Goal: Task Accomplishment & Management: Manage account settings

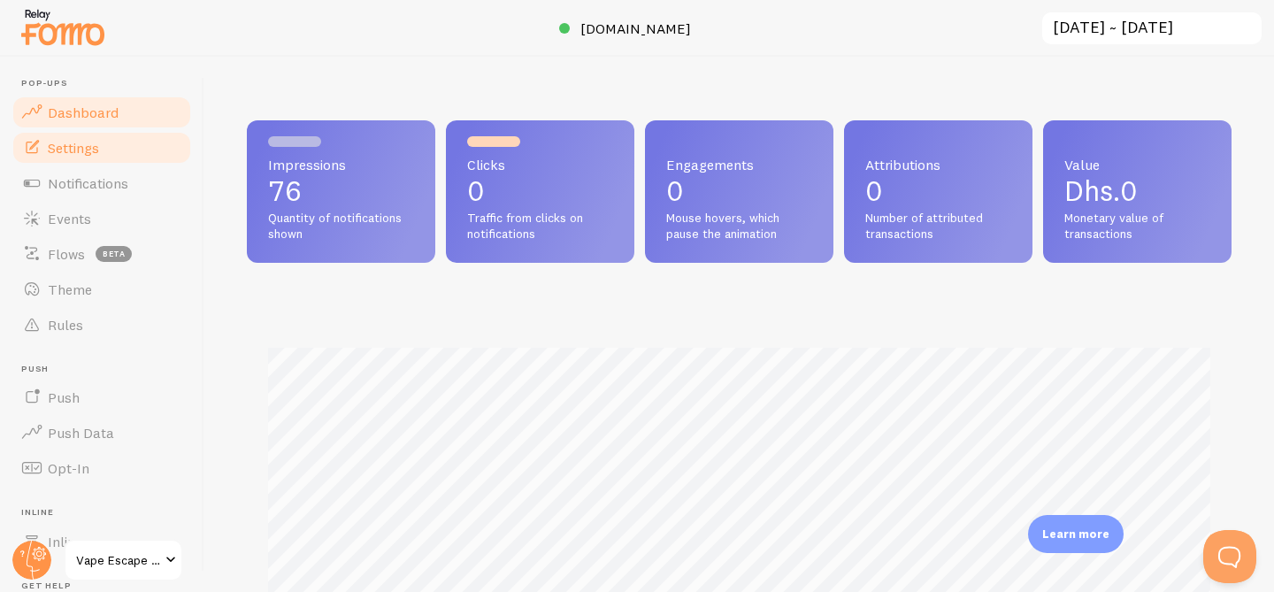
click at [96, 152] on span "Settings" at bounding box center [73, 148] width 51 height 18
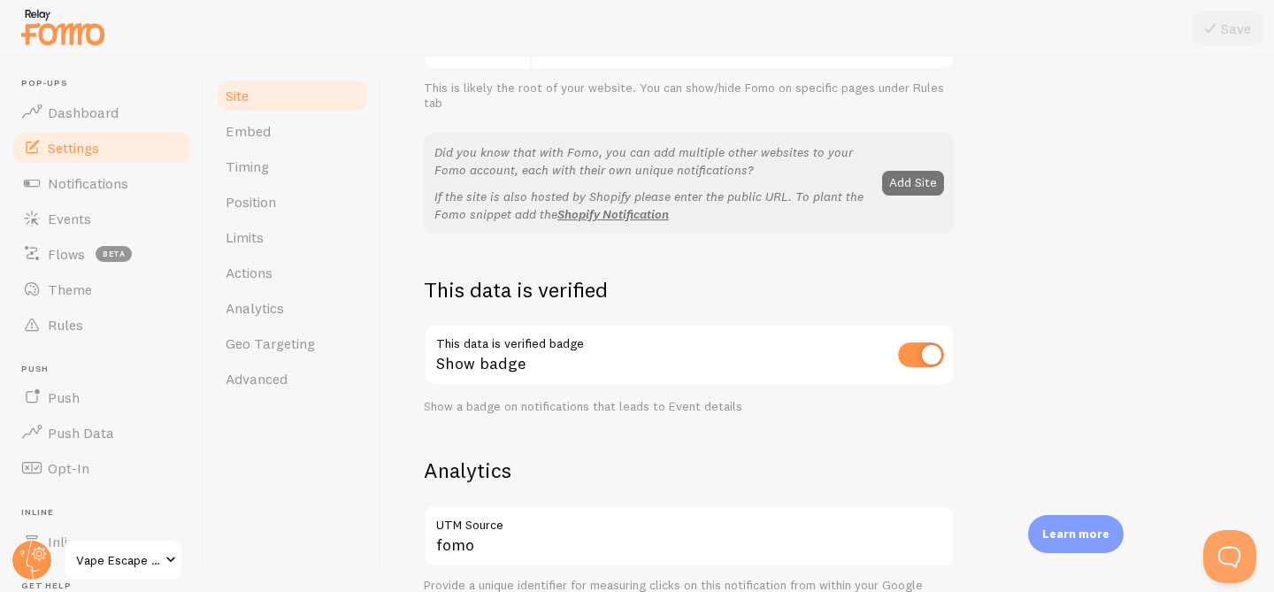
scroll to position [308, 0]
click at [920, 182] on button "Add Site" at bounding box center [913, 180] width 62 height 25
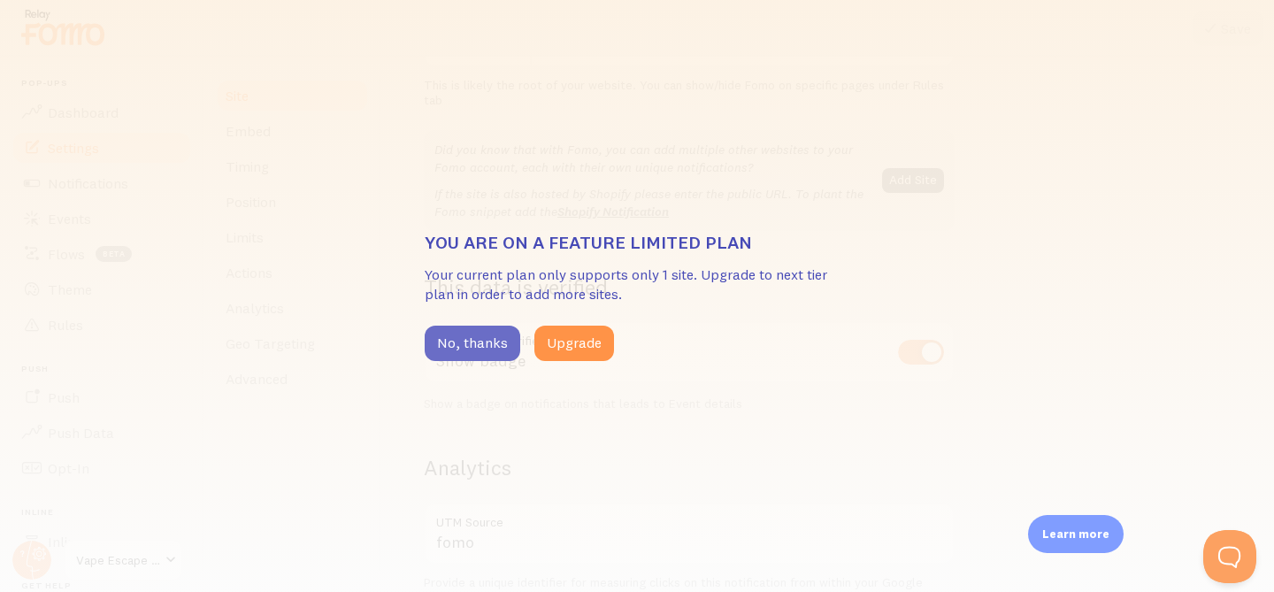
click at [486, 344] on button "No, thanks" at bounding box center [473, 342] width 96 height 35
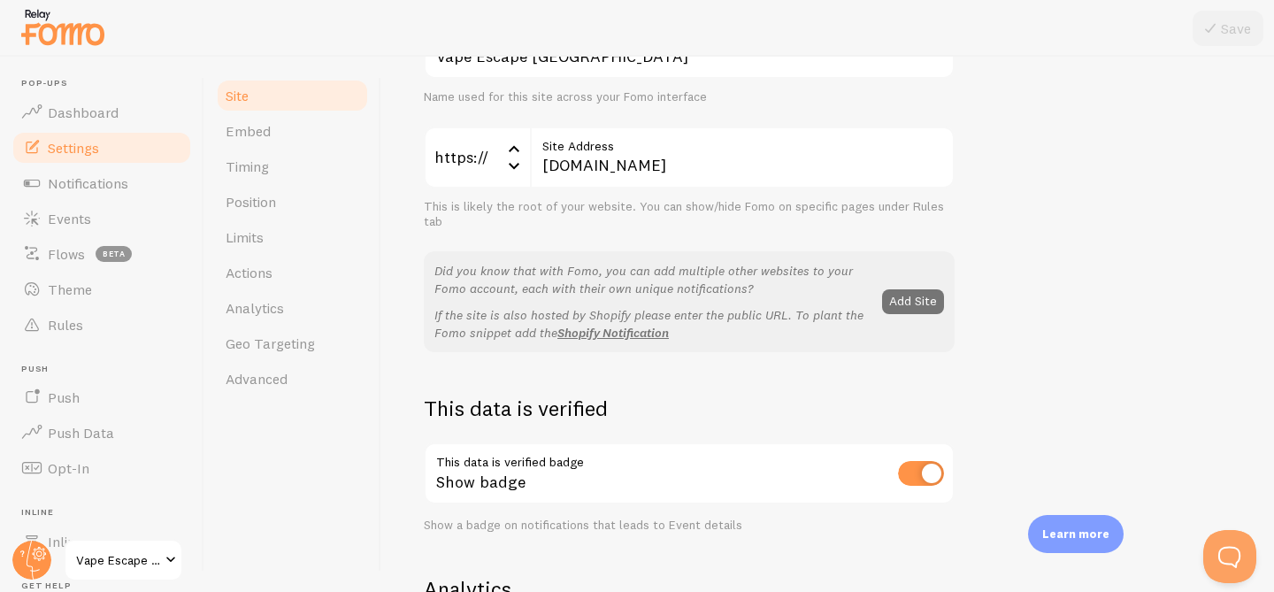
scroll to position [142, 0]
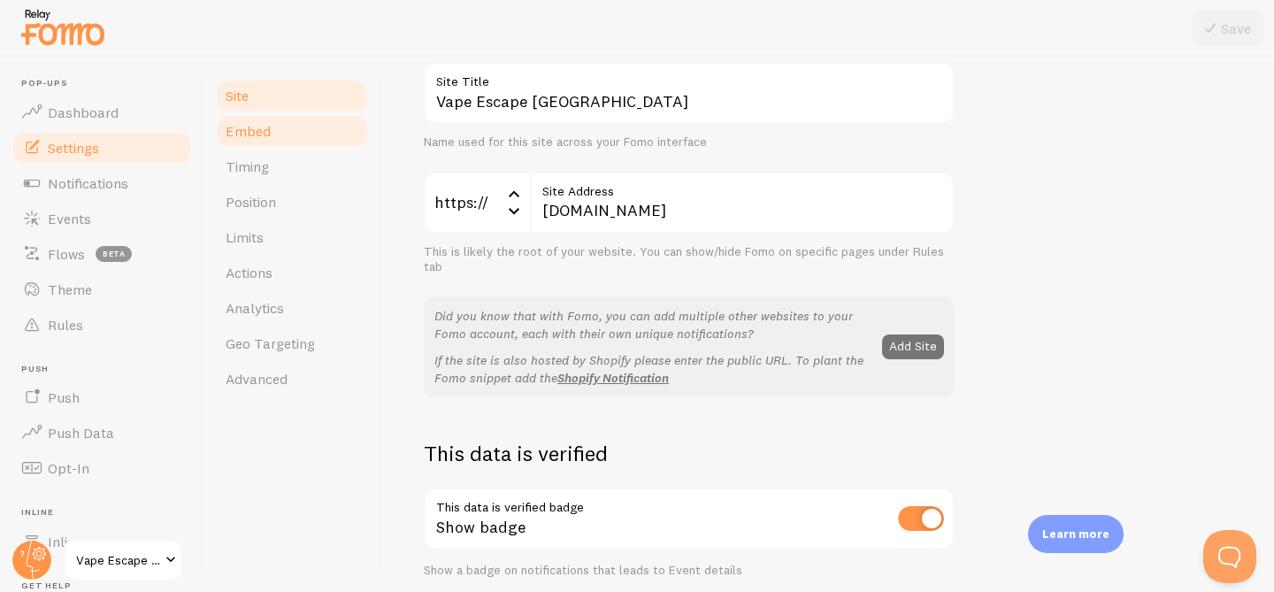
click at [256, 140] on link "Embed" at bounding box center [292, 130] width 155 height 35
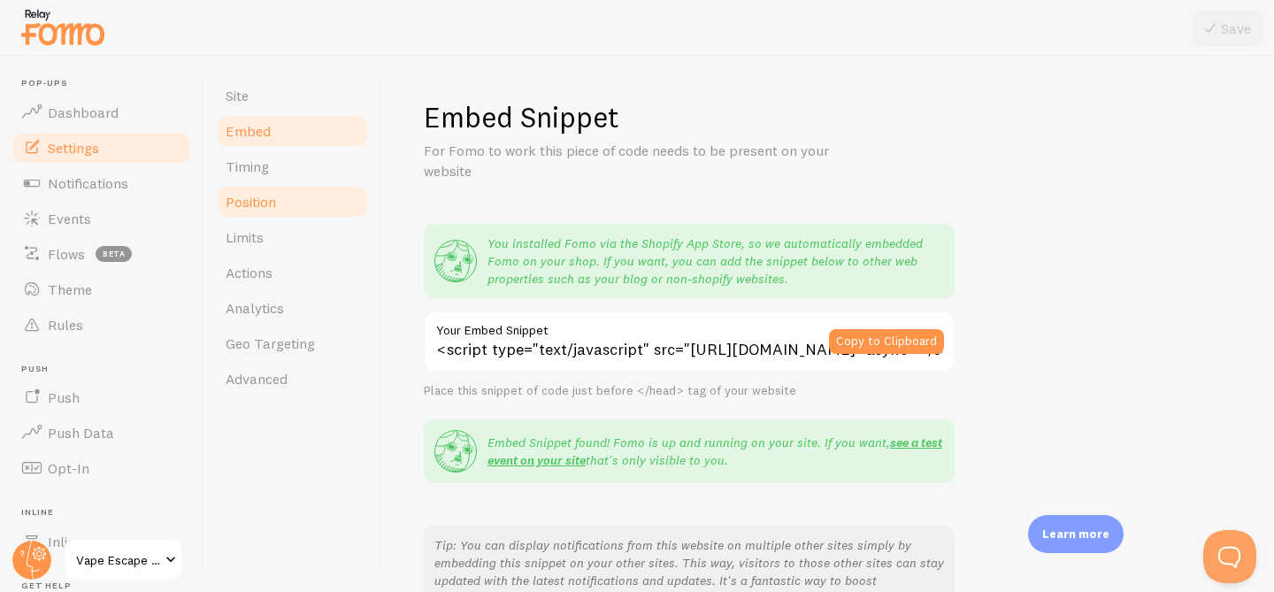
click at [257, 216] on link "Position" at bounding box center [292, 201] width 155 height 35
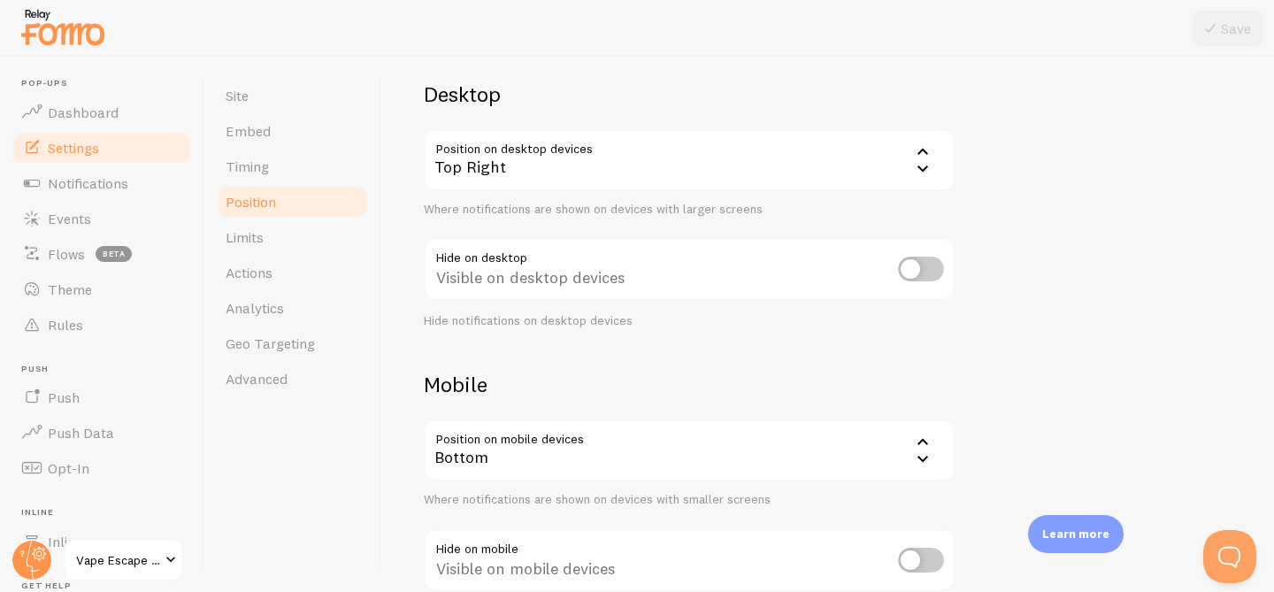
scroll to position [122, 0]
click at [924, 170] on icon at bounding box center [922, 168] width 21 height 21
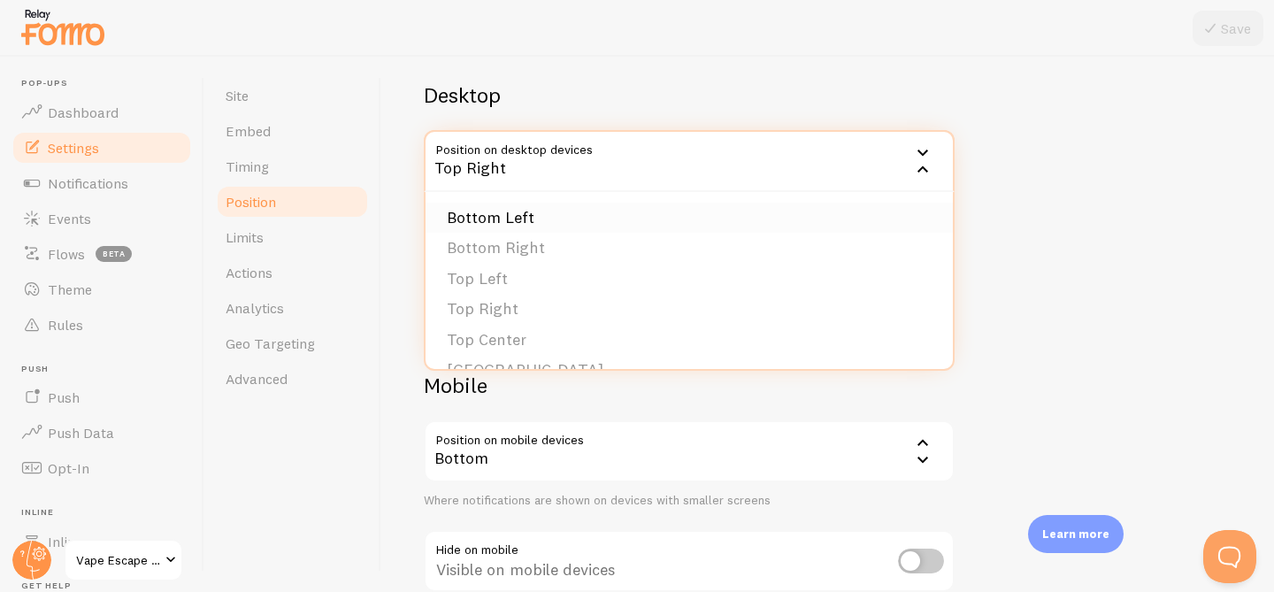
click at [734, 218] on li "Bottom Left" at bounding box center [688, 218] width 527 height 31
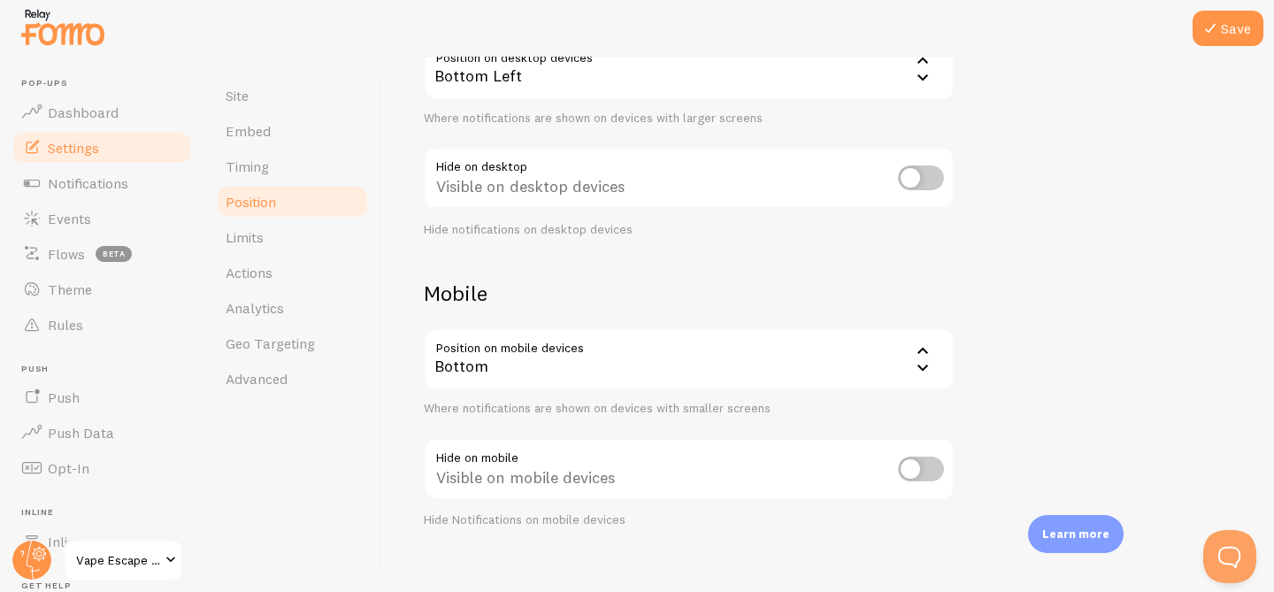
scroll to position [235, 0]
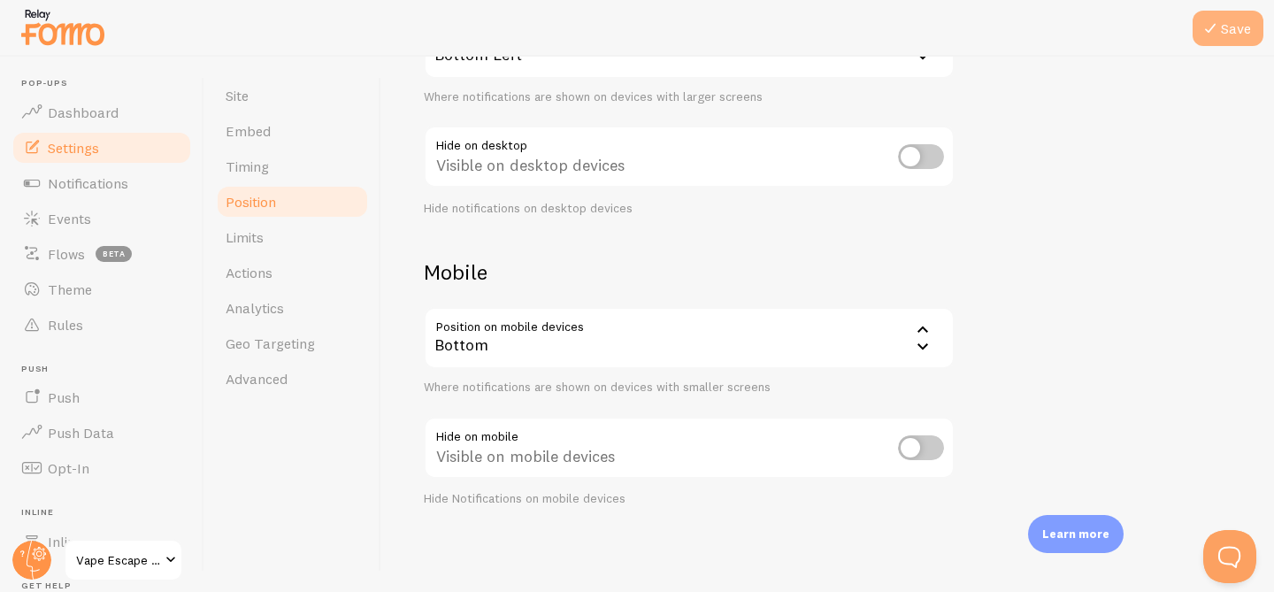
click at [1219, 34] on icon at bounding box center [1209, 28] width 21 height 21
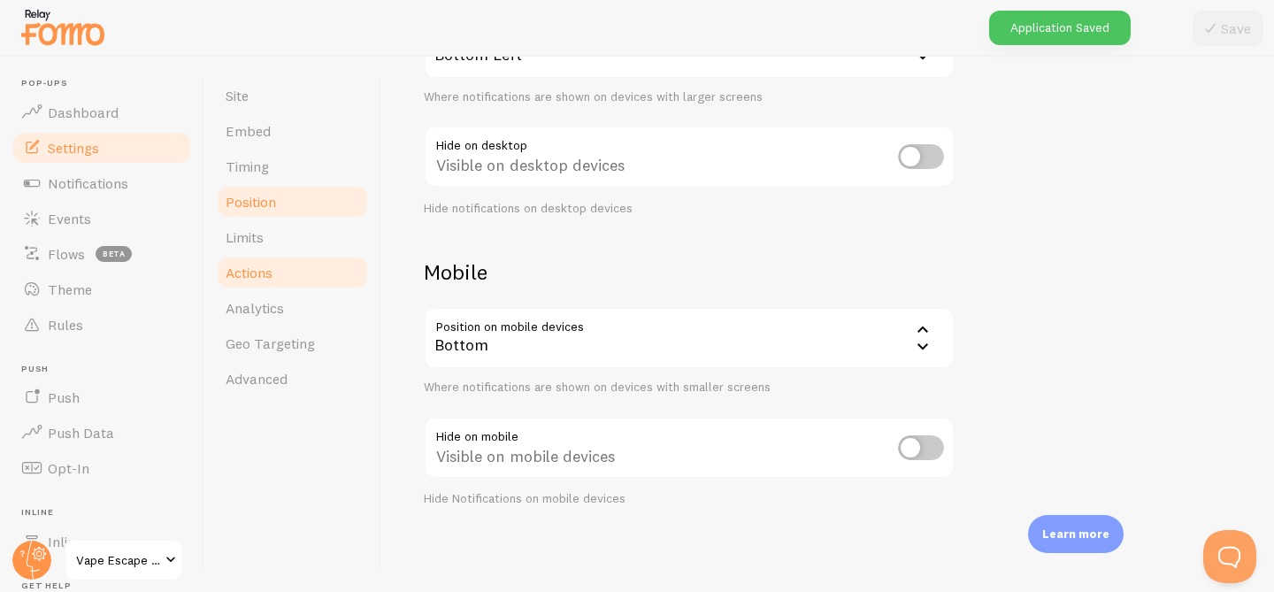
click at [261, 272] on span "Actions" at bounding box center [249, 273] width 47 height 18
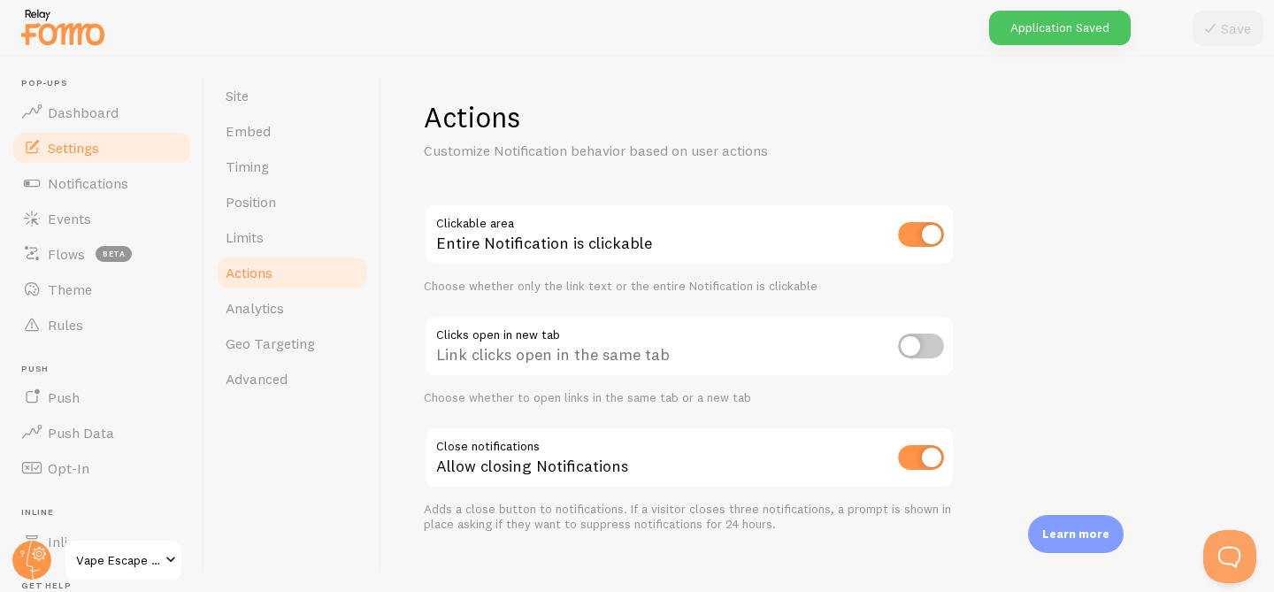
scroll to position [26, 0]
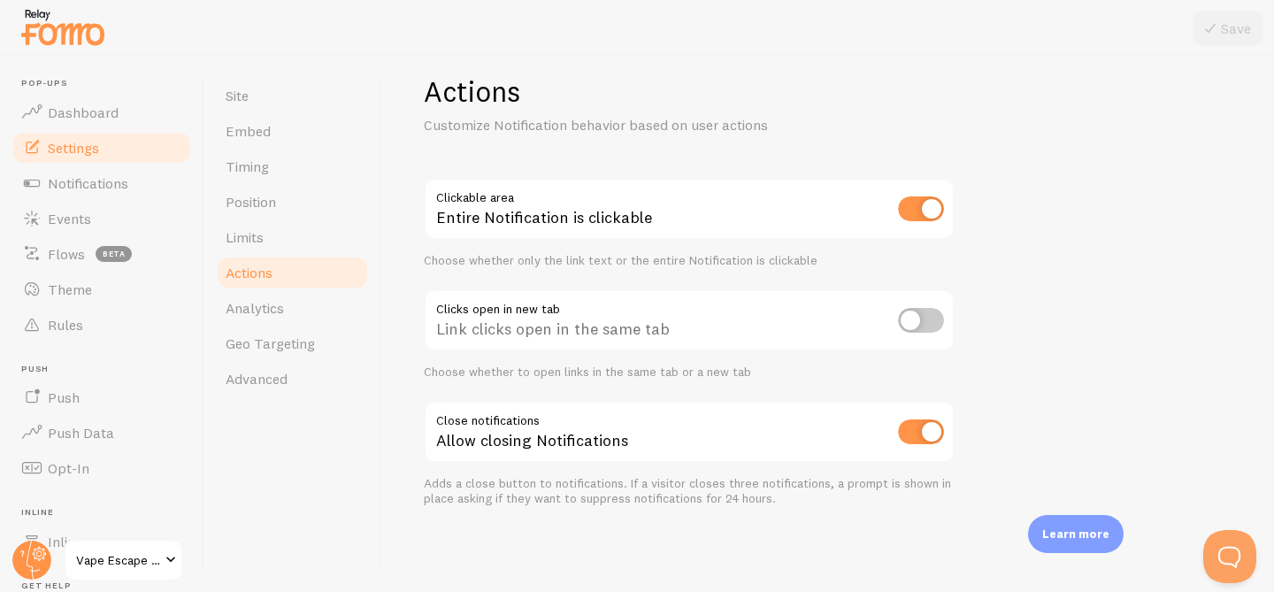
click at [928, 319] on input "checkbox" at bounding box center [921, 320] width 46 height 25
checkbox input "true"
click at [1232, 21] on button "Save" at bounding box center [1227, 28] width 71 height 35
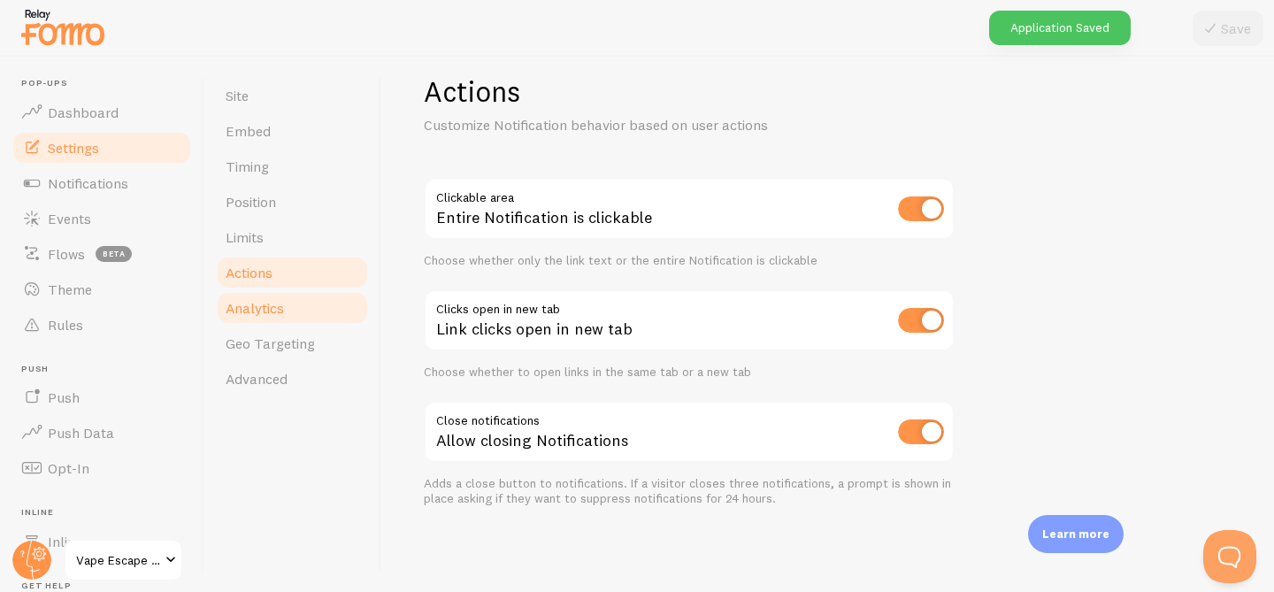
click at [255, 304] on span "Analytics" at bounding box center [255, 308] width 58 height 18
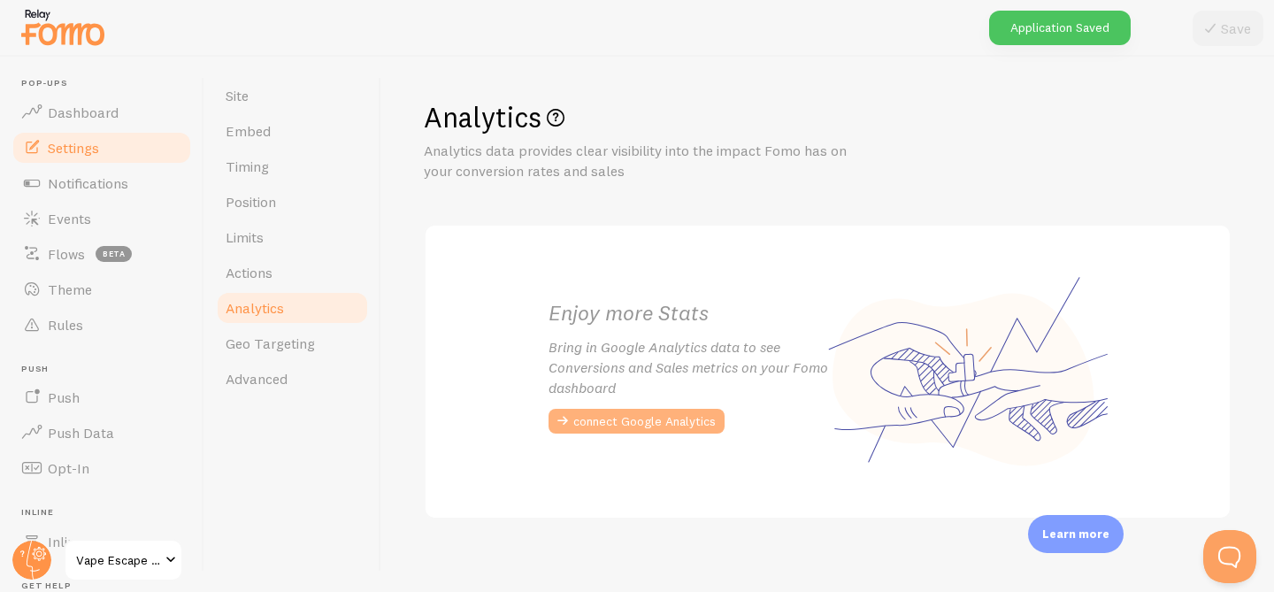
click at [627, 422] on button "connect Google Analytics" at bounding box center [636, 421] width 176 height 25
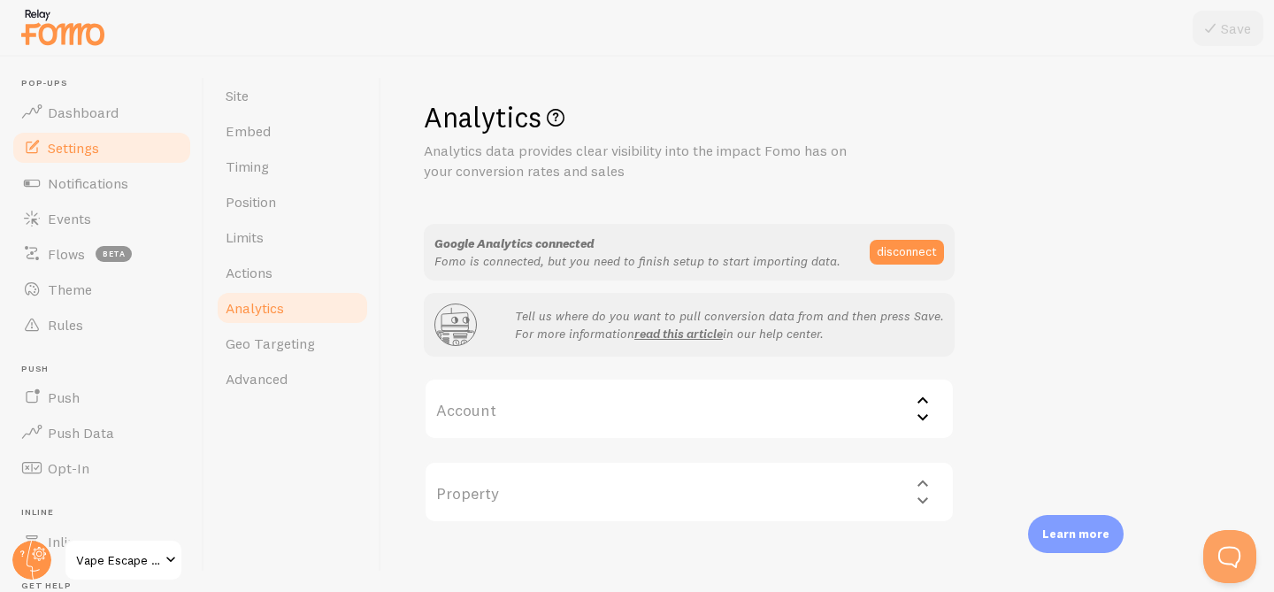
scroll to position [16, 0]
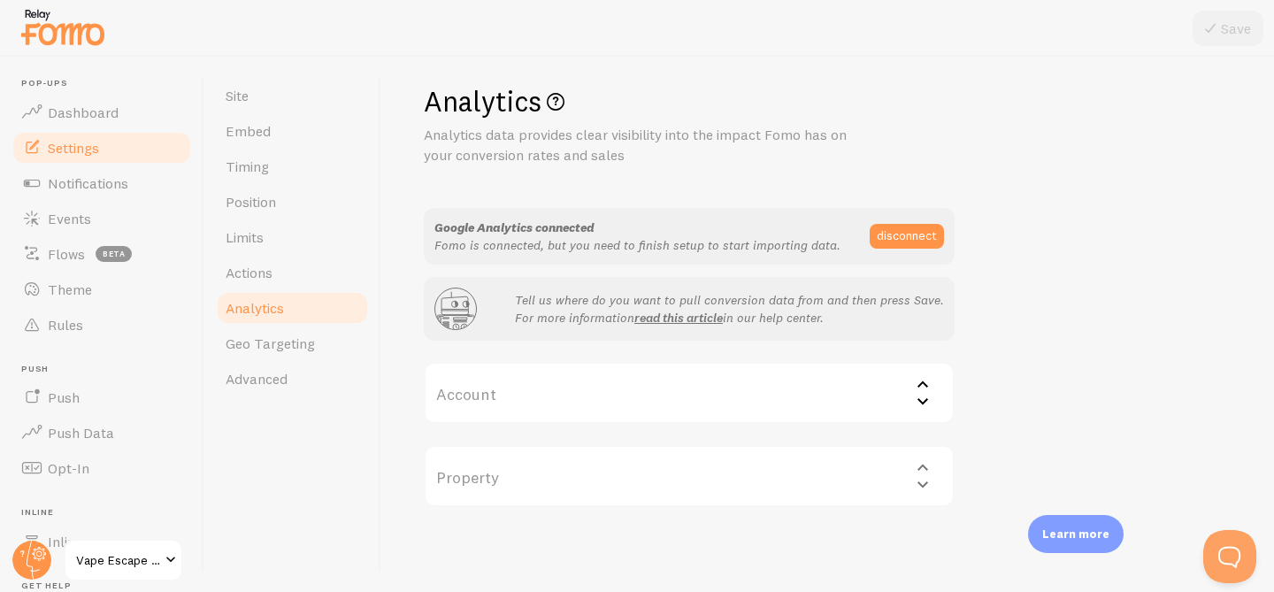
click at [582, 399] on label "Account" at bounding box center [689, 393] width 531 height 62
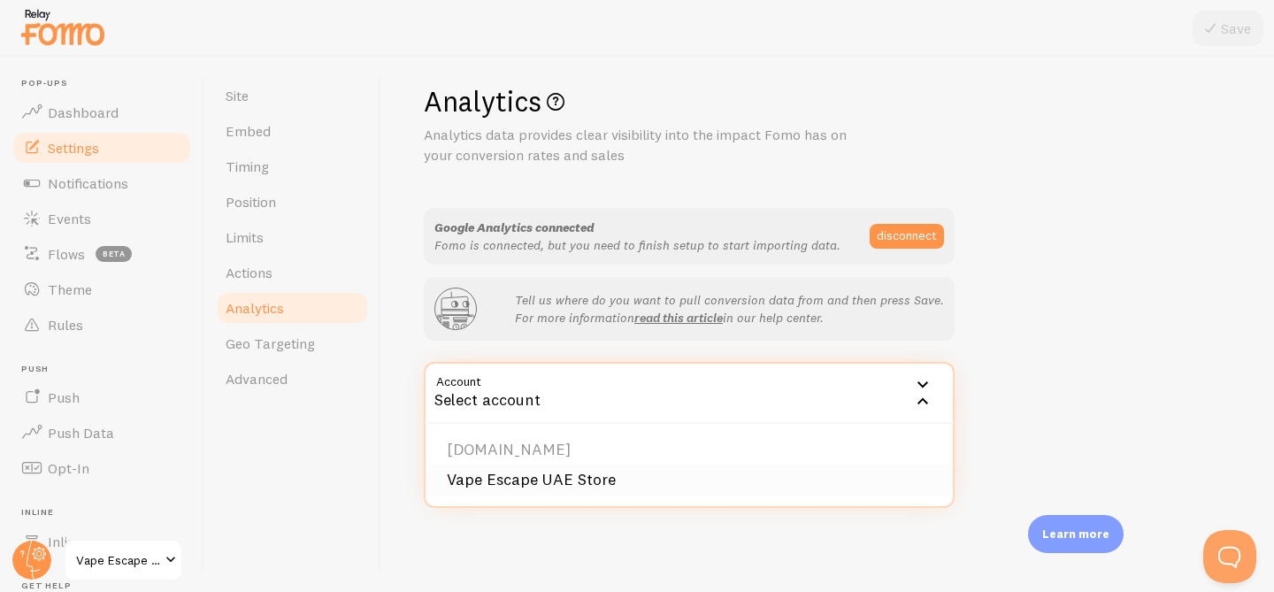
click at [558, 468] on li "Vape Escape UAE Store" at bounding box center [688, 479] width 527 height 31
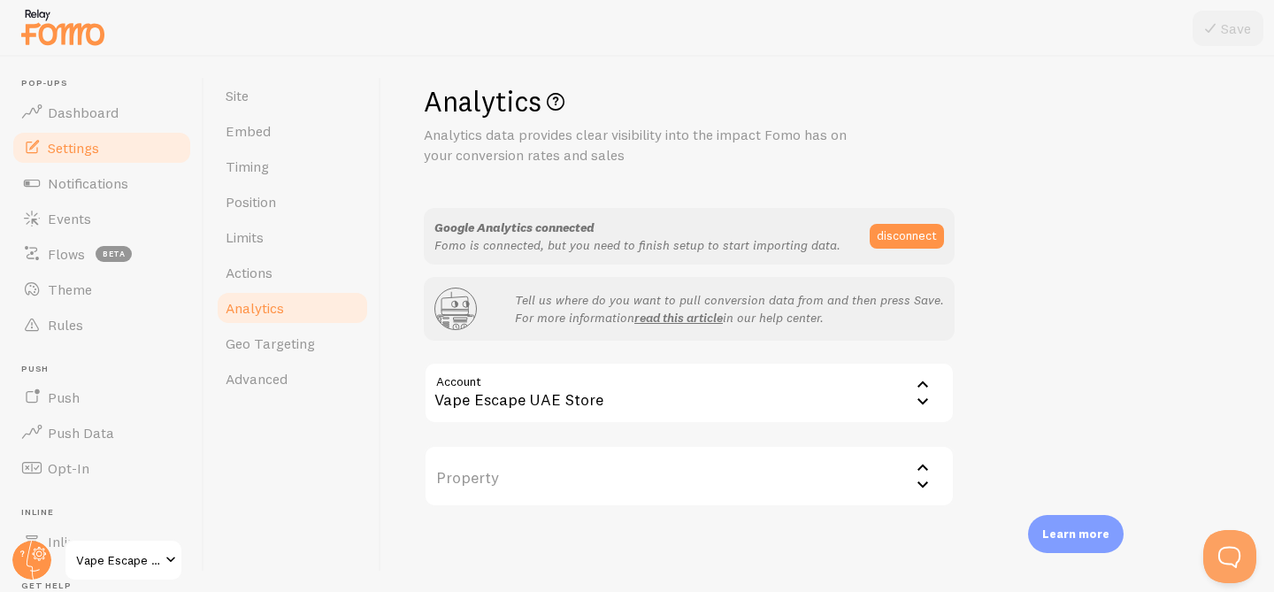
click at [603, 466] on label "Property" at bounding box center [689, 476] width 531 height 62
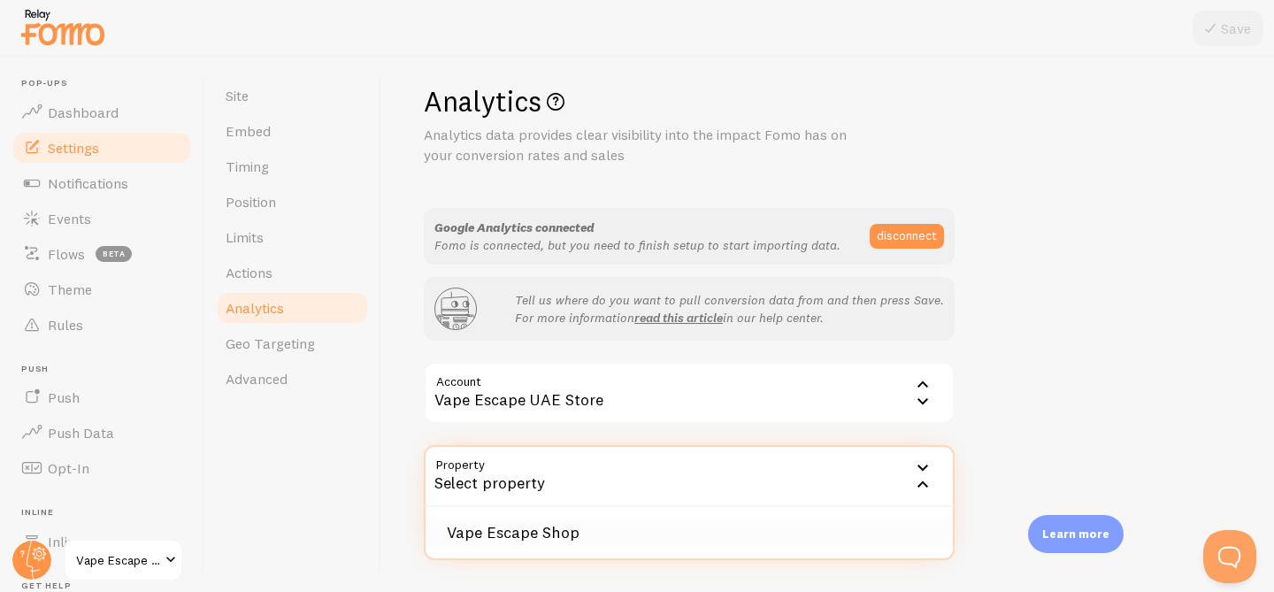
click at [564, 531] on li "Vape Escape Shop" at bounding box center [688, 532] width 527 height 31
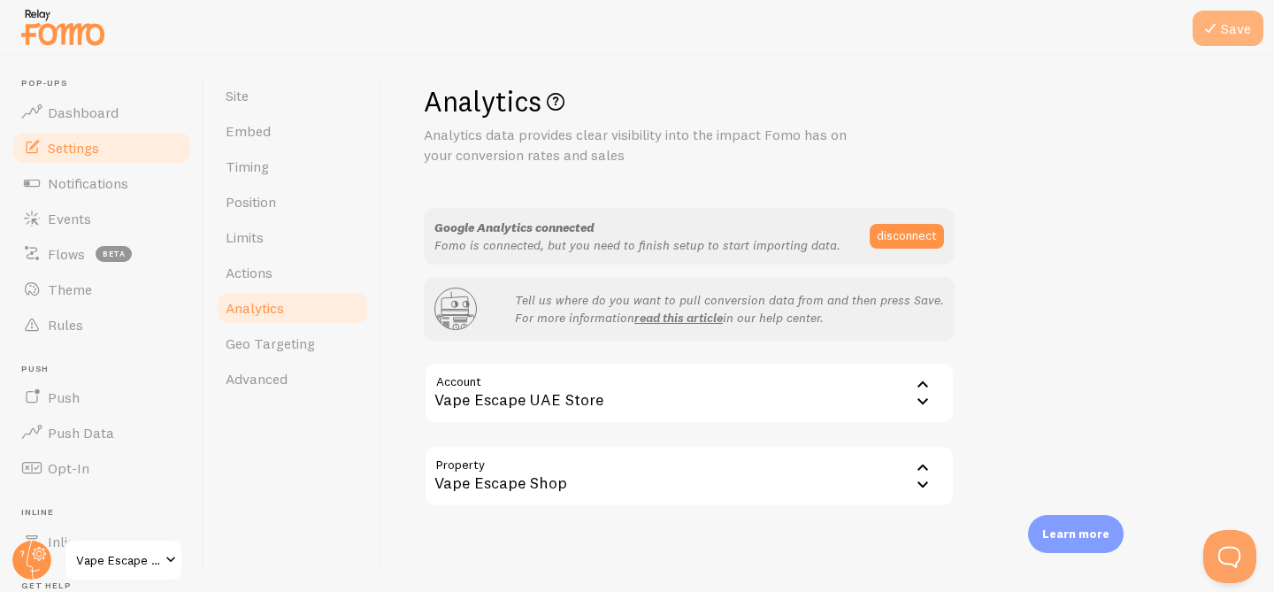
click at [1214, 28] on icon at bounding box center [1209, 28] width 21 height 21
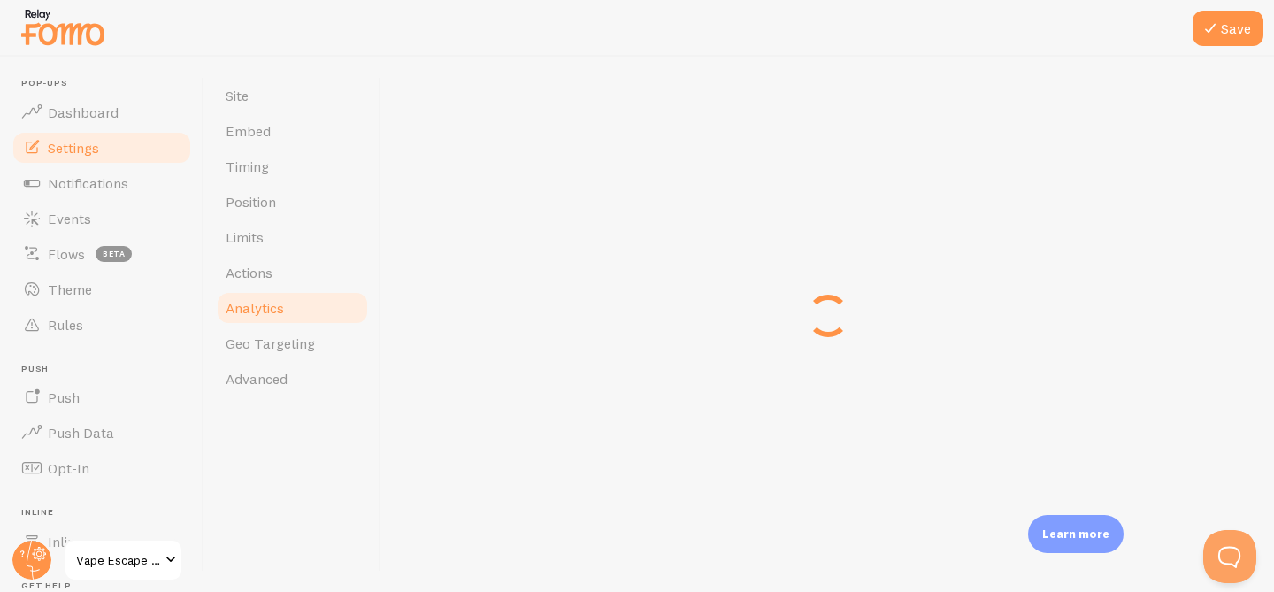
scroll to position [0, 0]
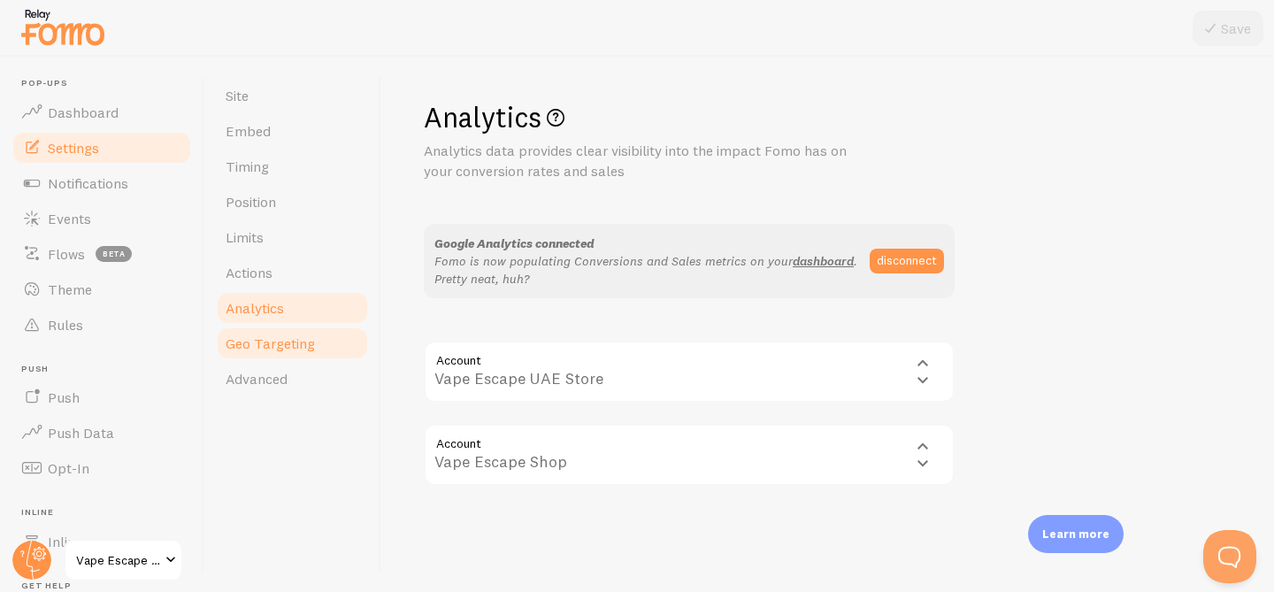
click at [280, 337] on span "Geo Targeting" at bounding box center [270, 343] width 89 height 18
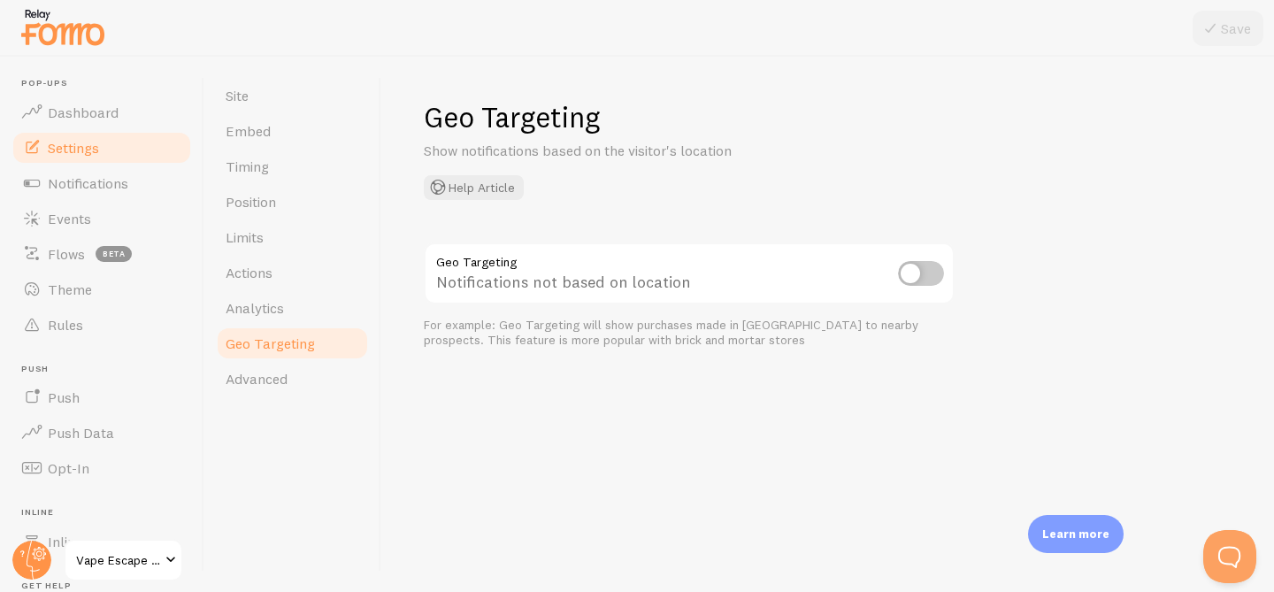
click at [931, 269] on input "checkbox" at bounding box center [921, 273] width 46 height 25
checkbox input "true"
click at [1226, 23] on button "Save" at bounding box center [1227, 28] width 71 height 35
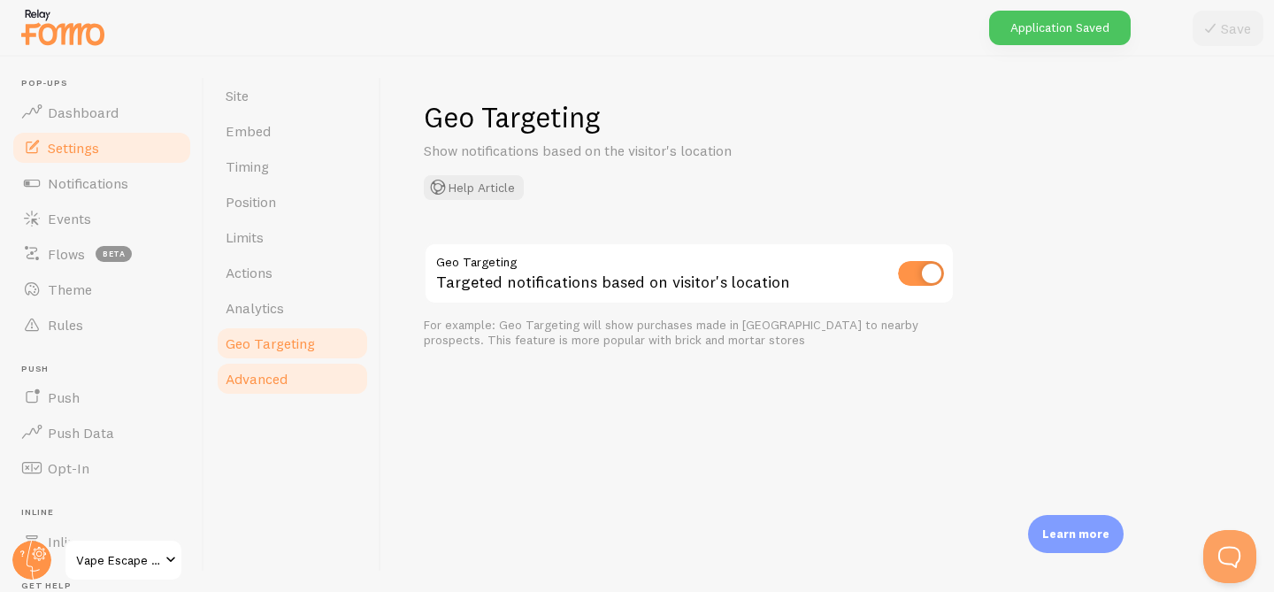
click at [267, 388] on link "Advanced" at bounding box center [292, 378] width 155 height 35
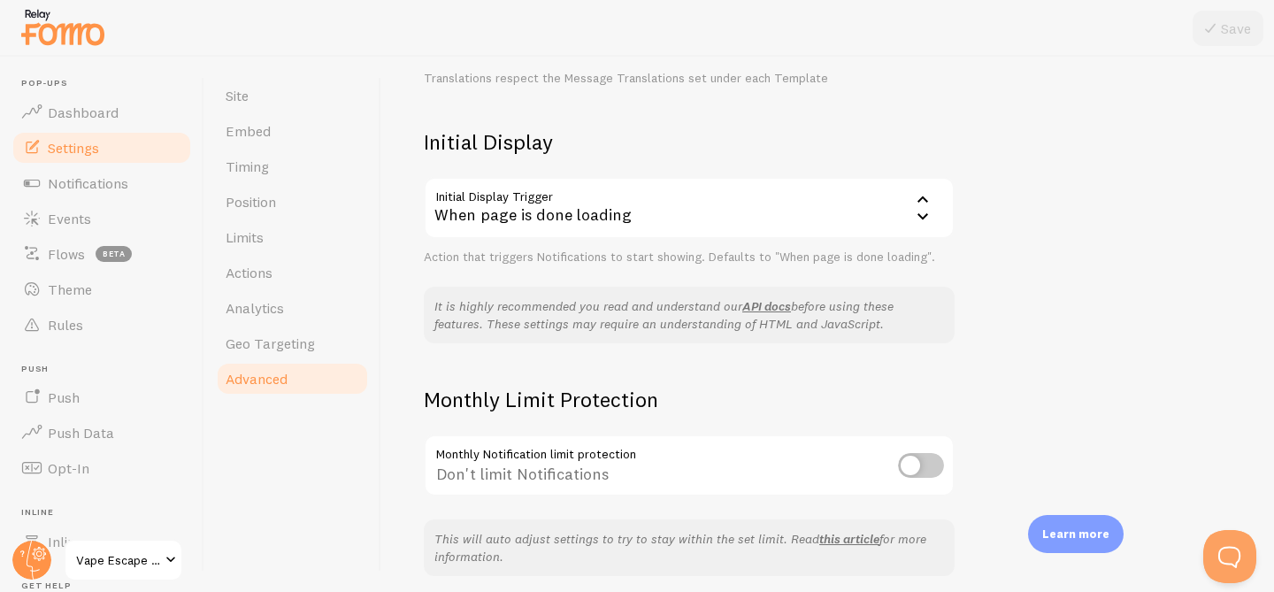
scroll to position [434, 0]
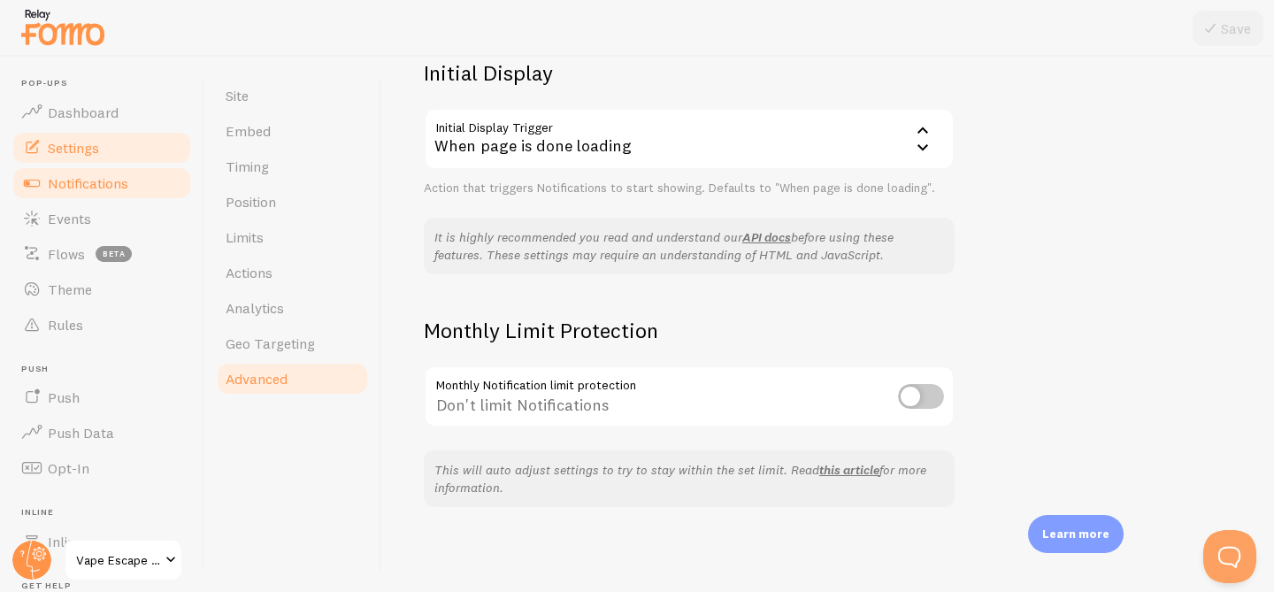
click at [83, 196] on link "Notifications" at bounding box center [102, 182] width 182 height 35
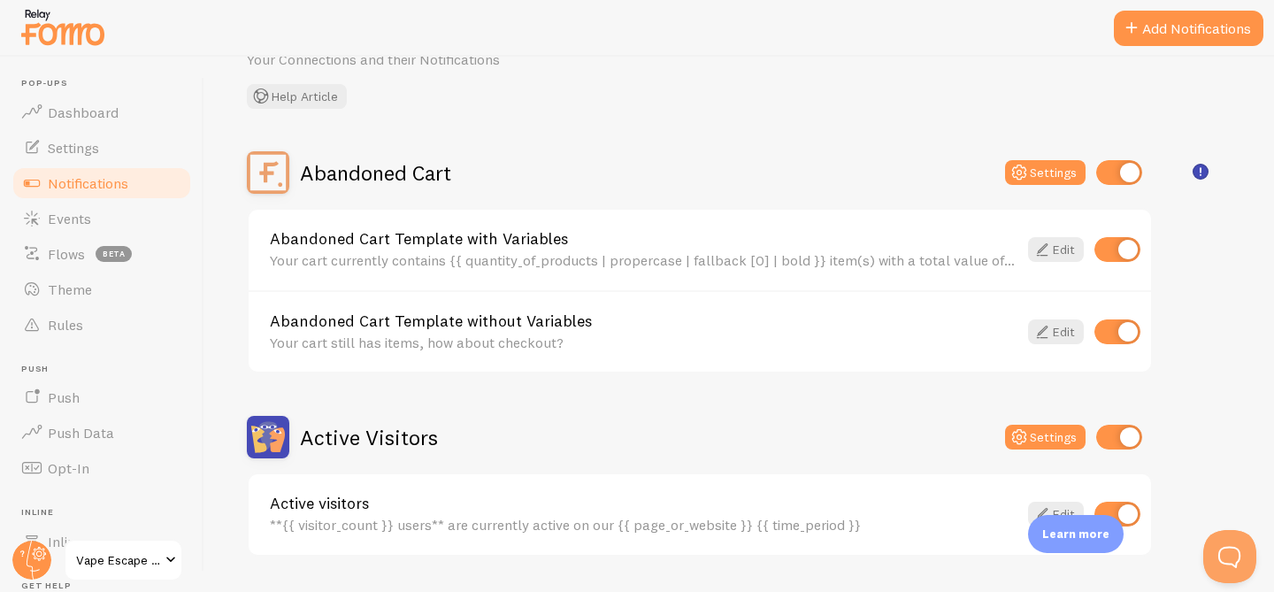
scroll to position [96, 0]
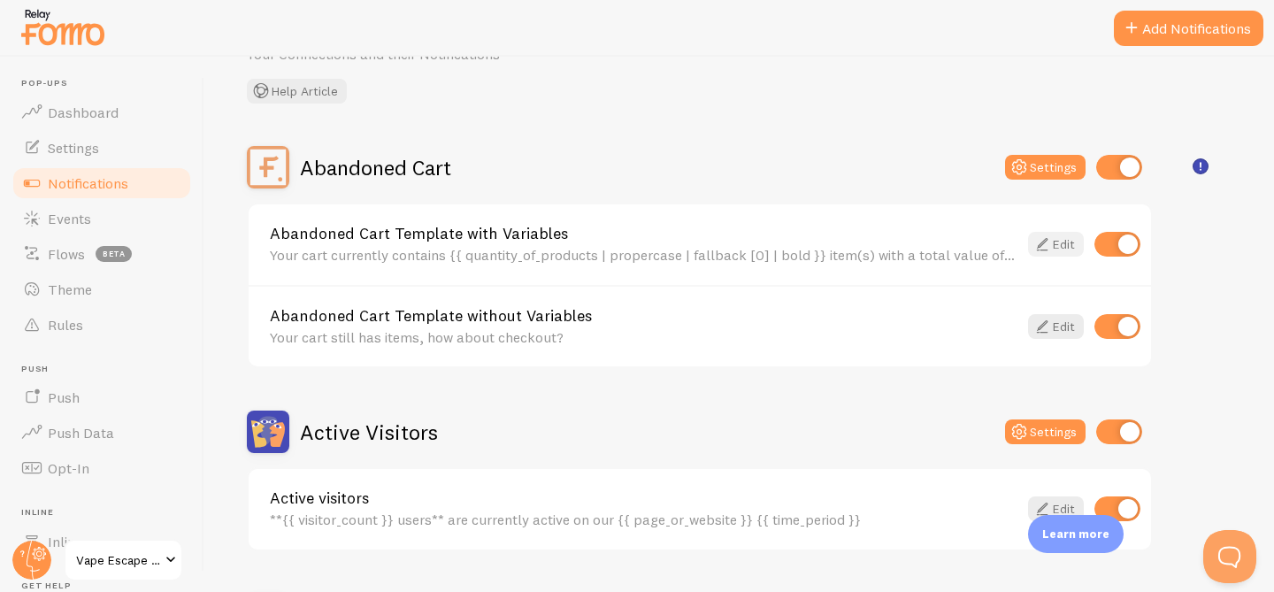
click at [1059, 251] on link "Edit" at bounding box center [1056, 244] width 56 height 25
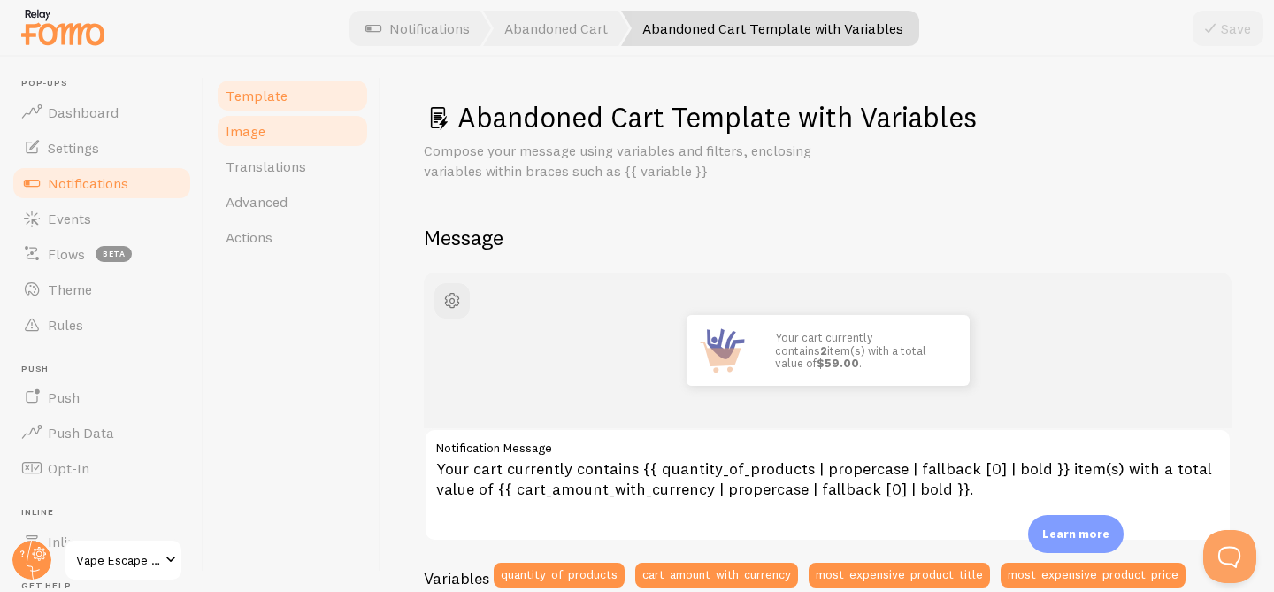
click at [265, 134] on link "Image" at bounding box center [292, 130] width 155 height 35
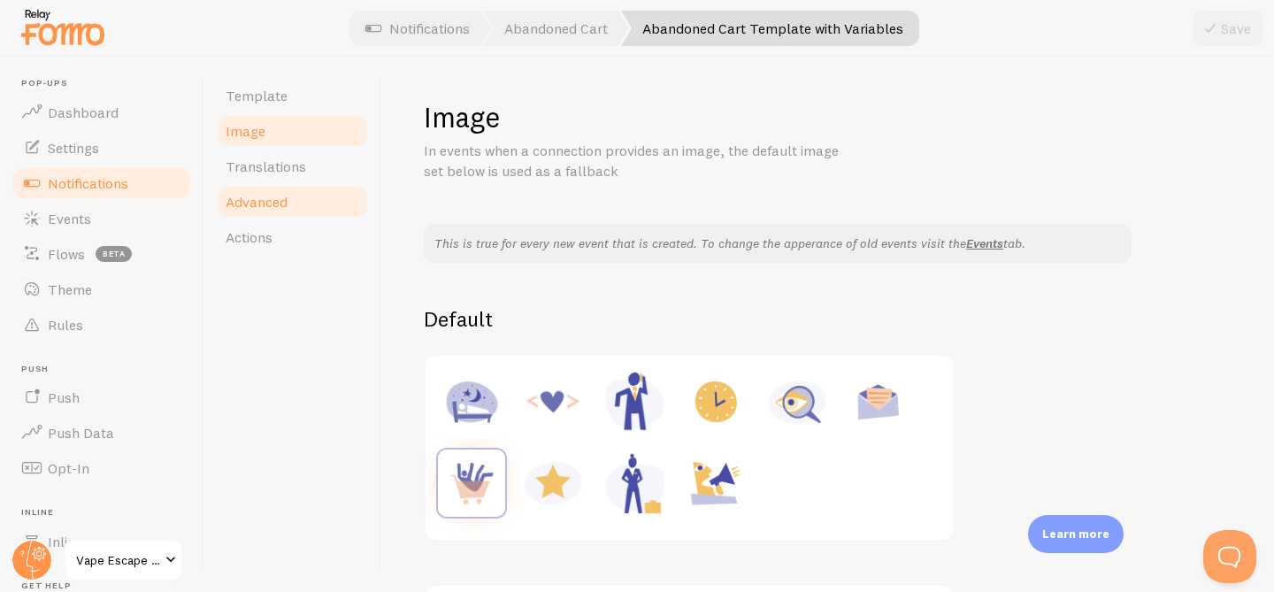
click at [275, 201] on span "Advanced" at bounding box center [257, 202] width 62 height 18
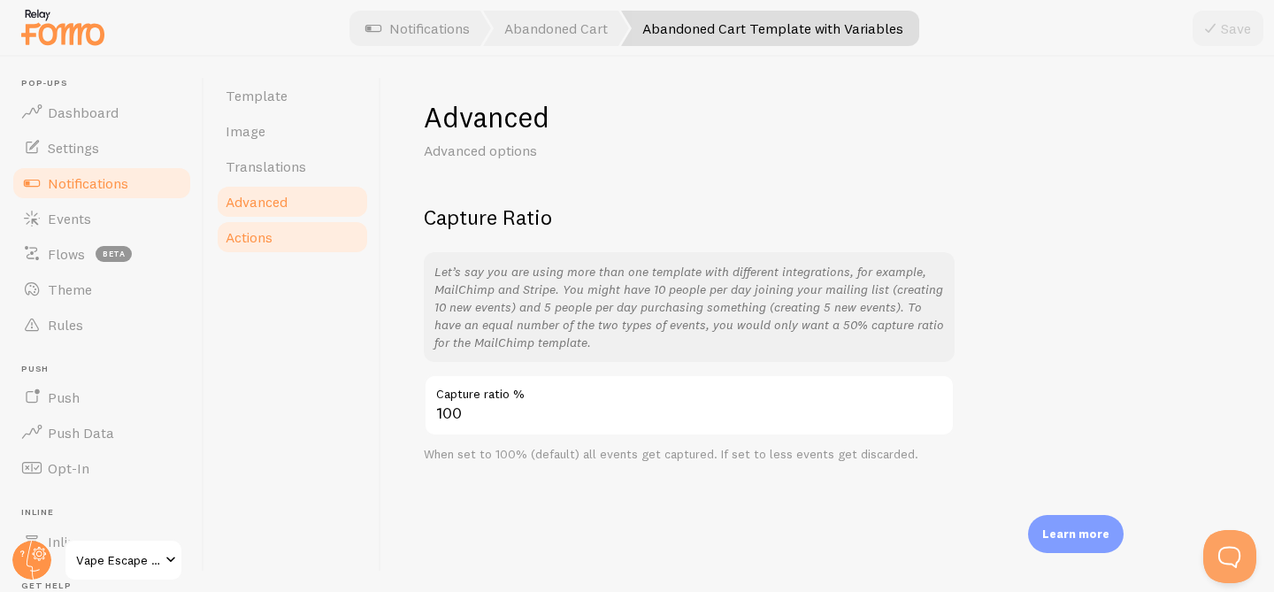
click at [287, 244] on link "Actions" at bounding box center [292, 236] width 155 height 35
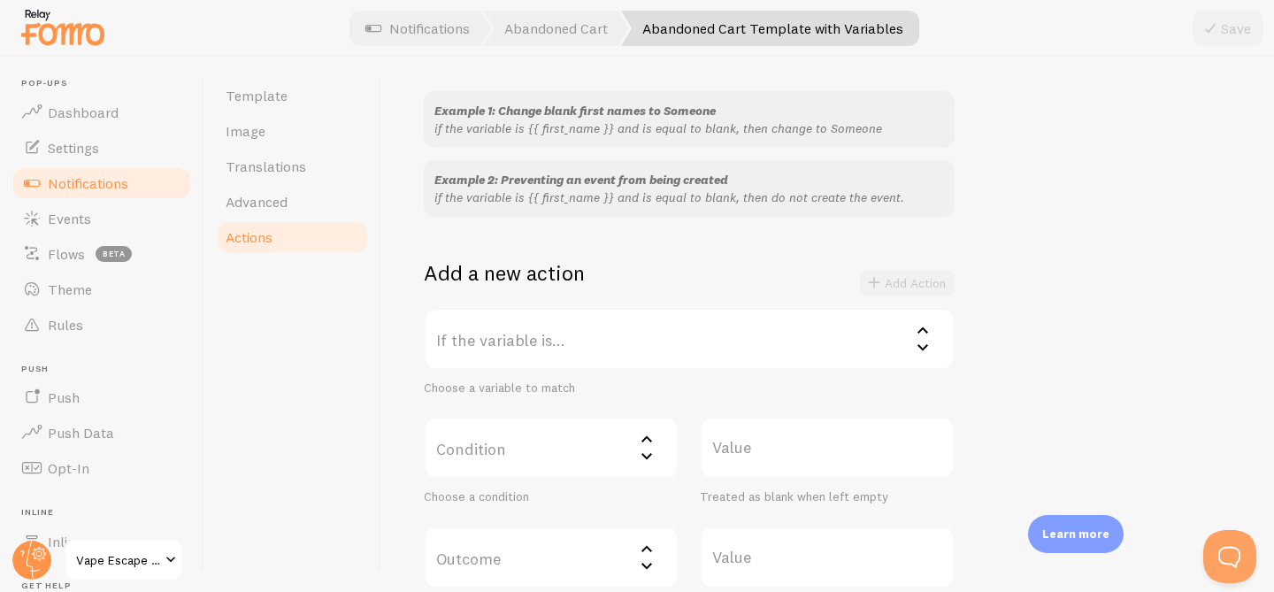
scroll to position [154, 0]
click at [536, 343] on label "If the variable is..." at bounding box center [689, 338] width 531 height 62
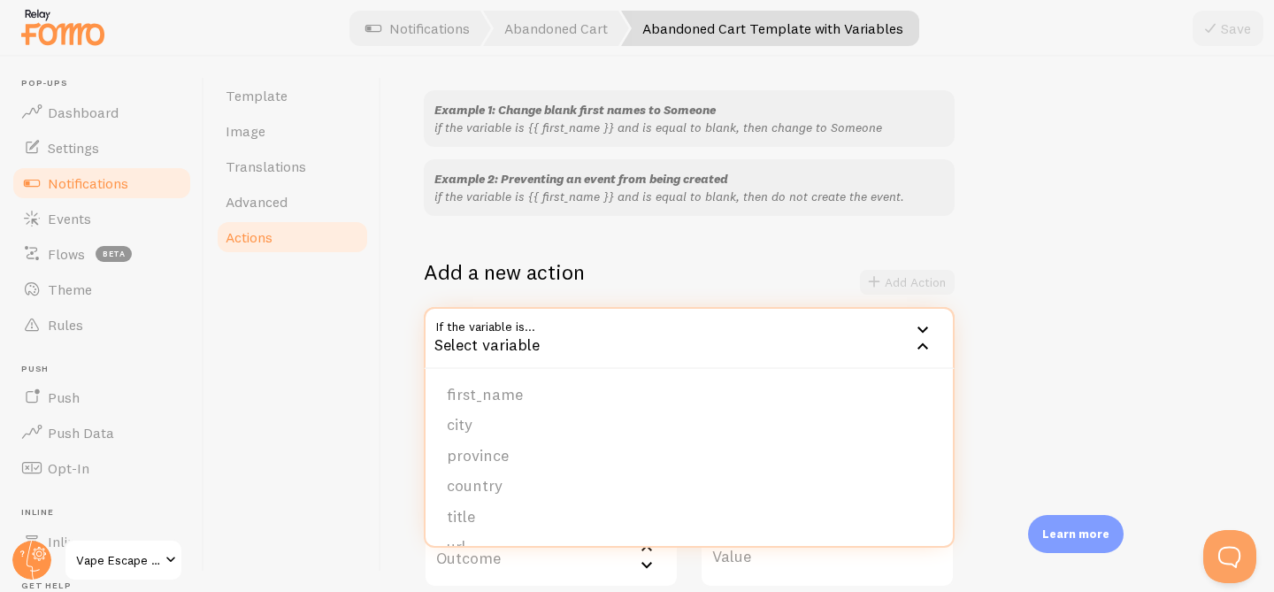
click at [284, 396] on div "Template Image Translations Advanced Actions" at bounding box center [292, 324] width 177 height 535
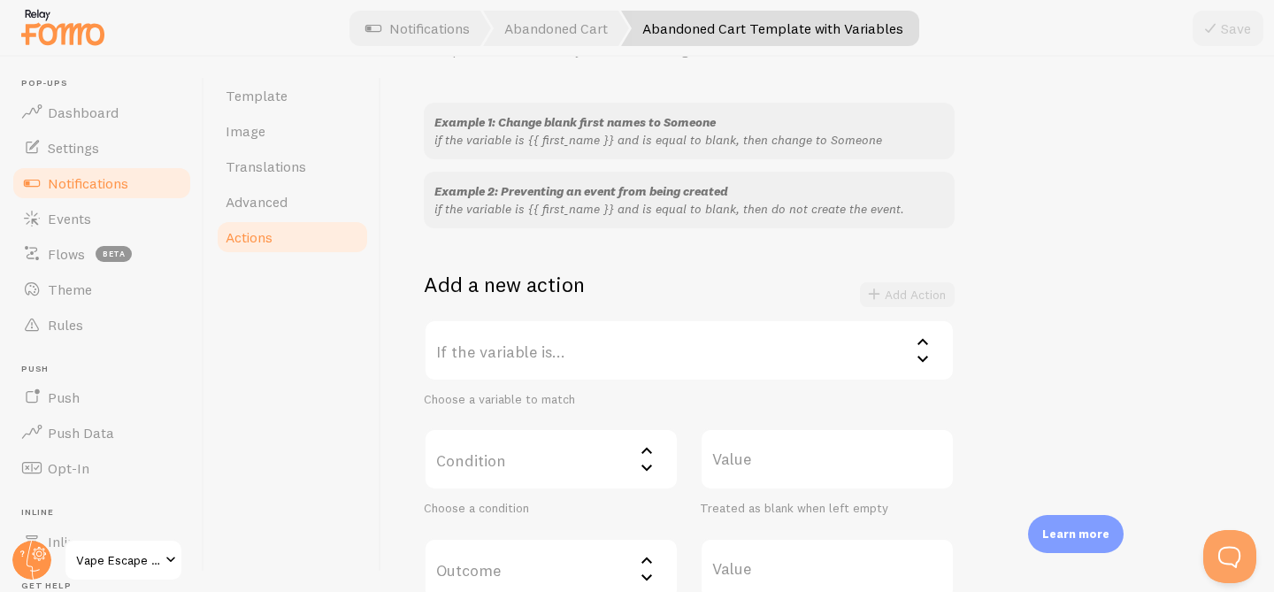
scroll to position [137, 0]
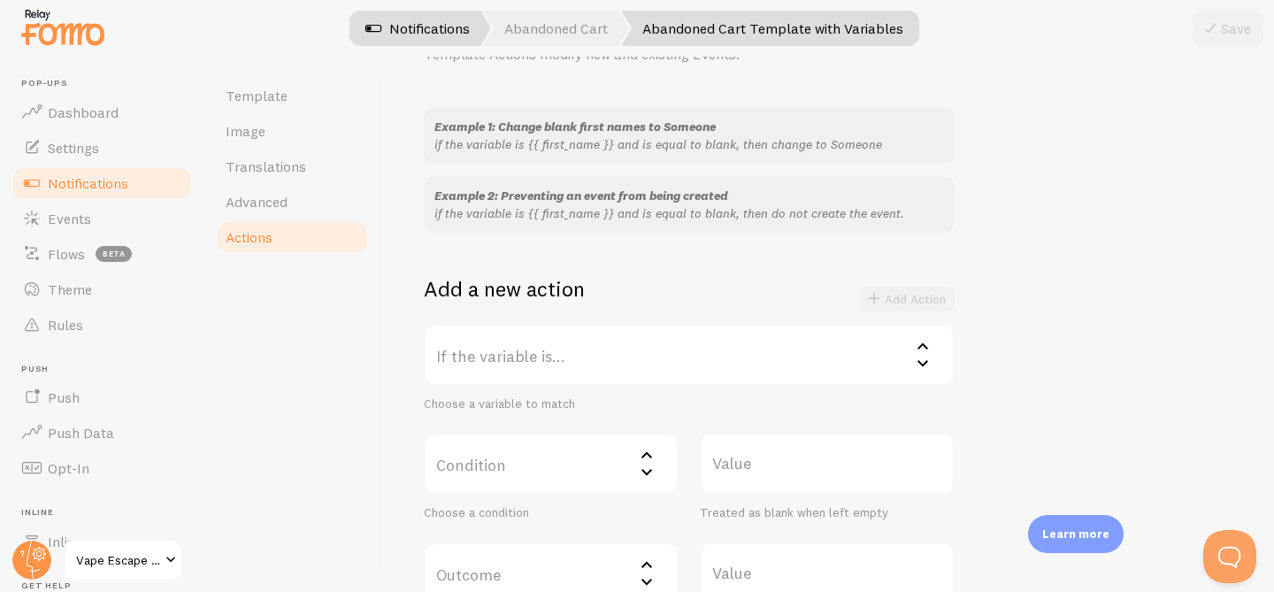
click at [399, 41] on link "Notifications" at bounding box center [417, 28] width 147 height 35
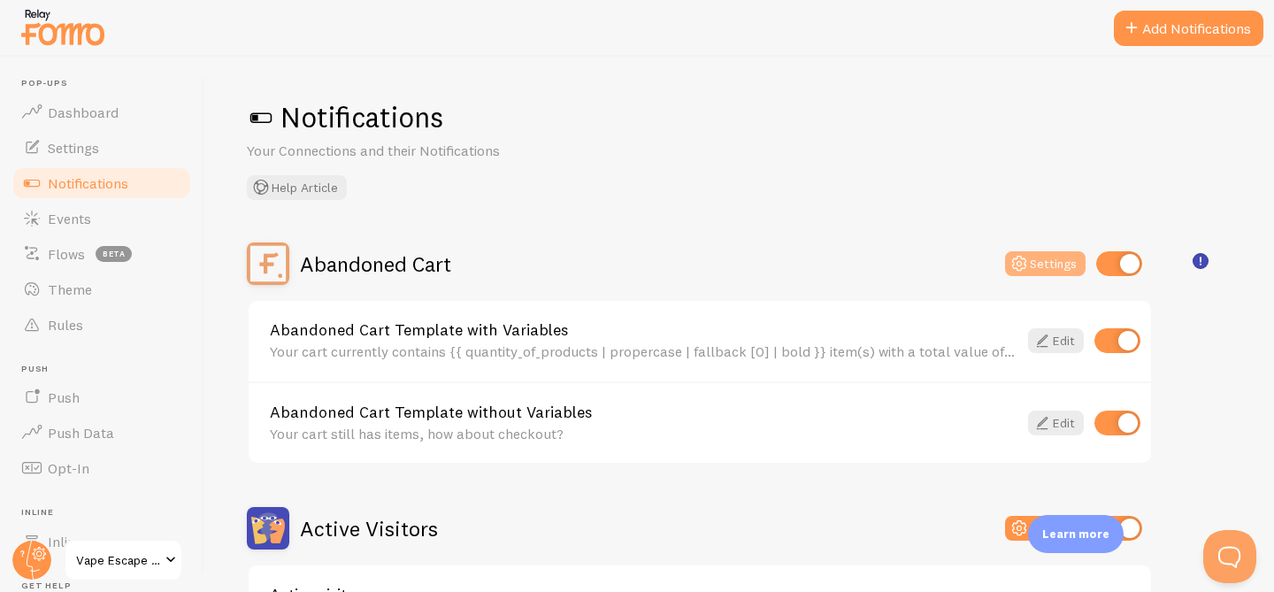
click at [1034, 264] on button "Settings" at bounding box center [1045, 263] width 80 height 25
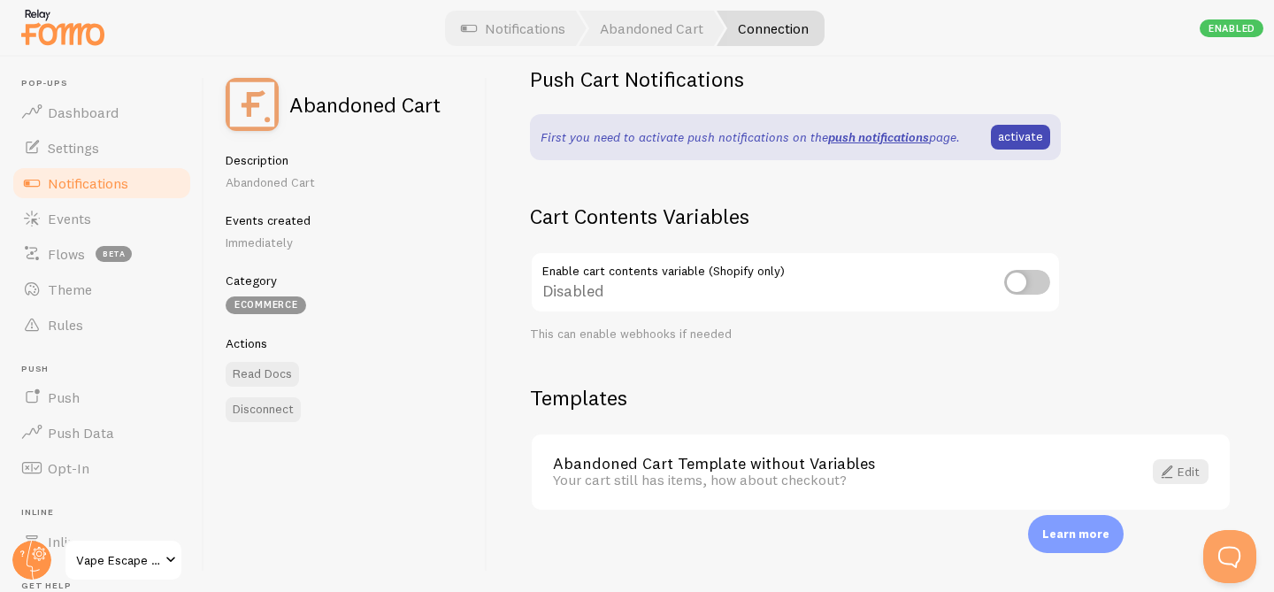
scroll to position [547, 0]
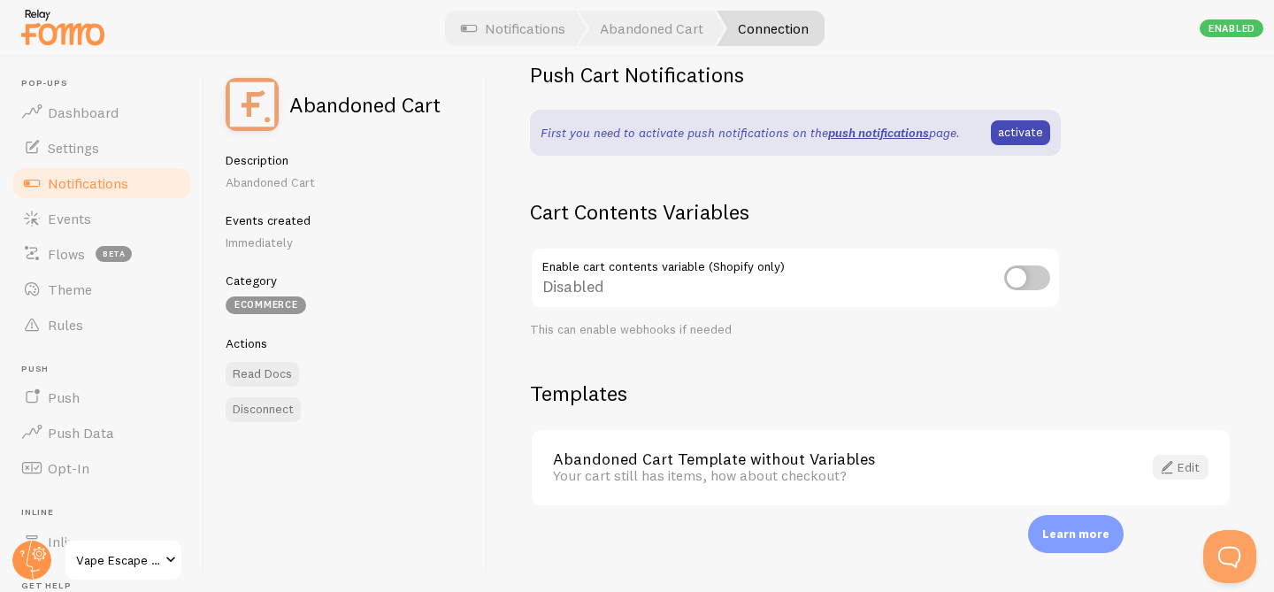
click at [1189, 461] on link "Edit" at bounding box center [1181, 467] width 56 height 25
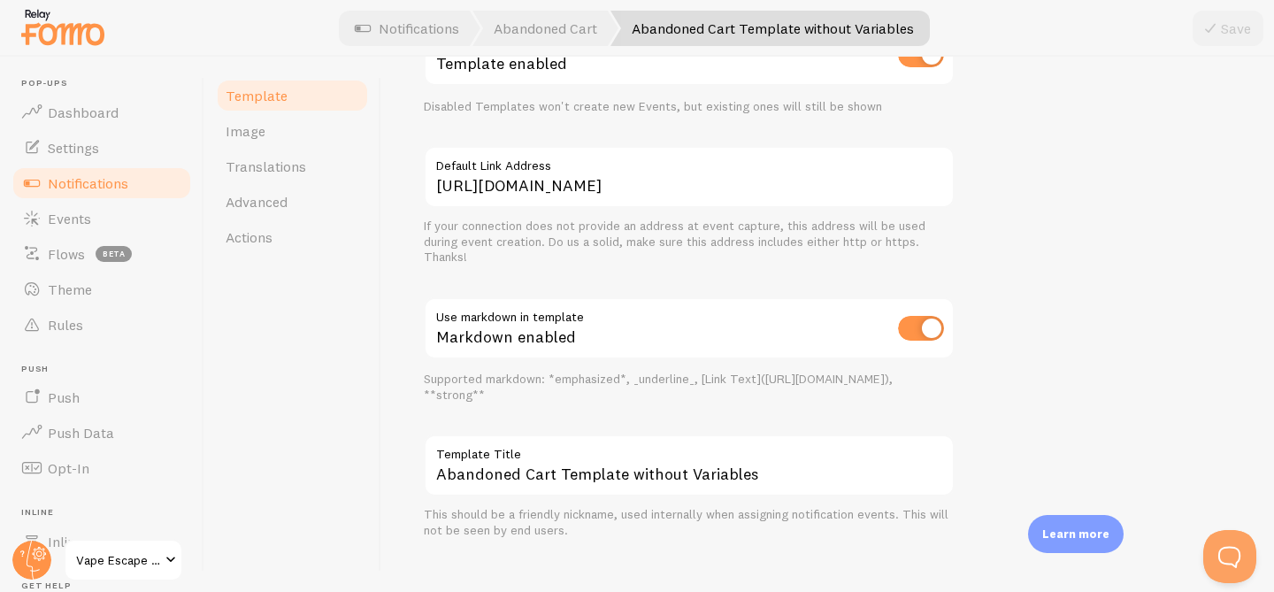
scroll to position [730, 0]
